Goal: Transaction & Acquisition: Book appointment/travel/reservation

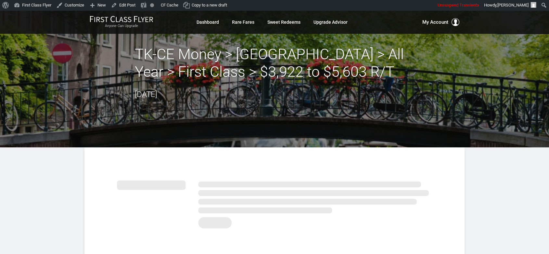
drag, startPoint x: 505, startPoint y: 200, endPoint x: 504, endPoint y: 196, distance: 4.0
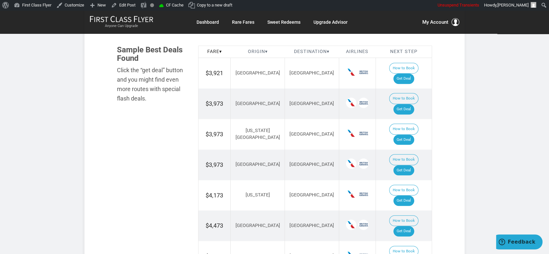
scroll to position [362, 0]
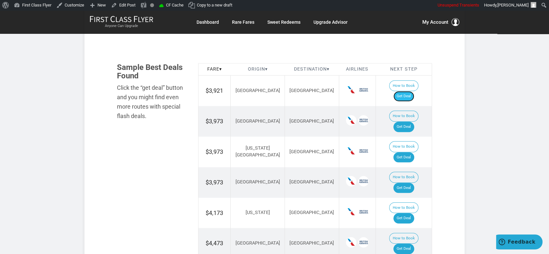
click at [414, 91] on link "Get Deal" at bounding box center [403, 96] width 21 height 10
click at [406, 121] on link "Get Deal" at bounding box center [403, 126] width 21 height 10
click at [413, 152] on link "Get Deal" at bounding box center [403, 157] width 21 height 10
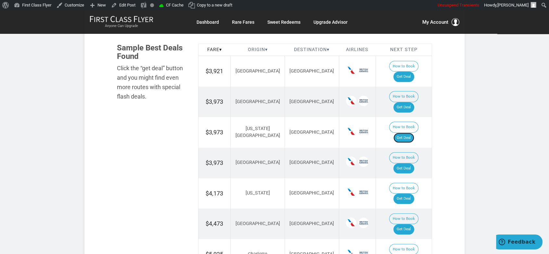
scroll to position [399, 0]
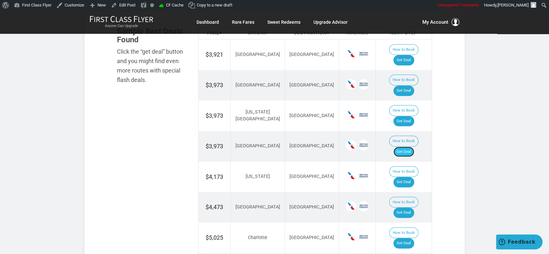
click at [410, 146] on link "Get Deal" at bounding box center [403, 151] width 21 height 10
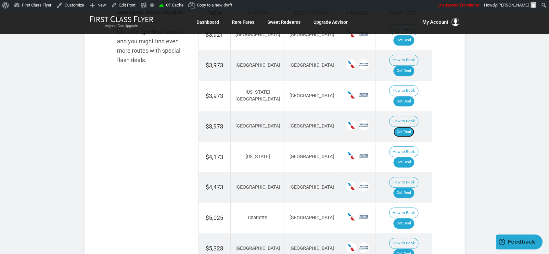
scroll to position [435, 0]
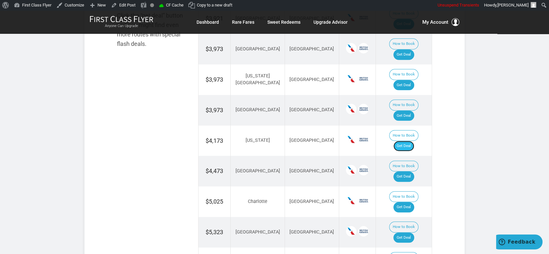
click at [407, 141] on link "Get Deal" at bounding box center [403, 146] width 21 height 10
click at [406, 156] on td "How to Book Get Deal" at bounding box center [403, 171] width 56 height 31
click at [411, 171] on link "Get Deal" at bounding box center [403, 176] width 21 height 10
click at [409, 202] on link "Get Deal" at bounding box center [403, 207] width 21 height 10
click at [411, 232] on link "Get Deal" at bounding box center [403, 237] width 21 height 10
